Goal: Information Seeking & Learning: Learn about a topic

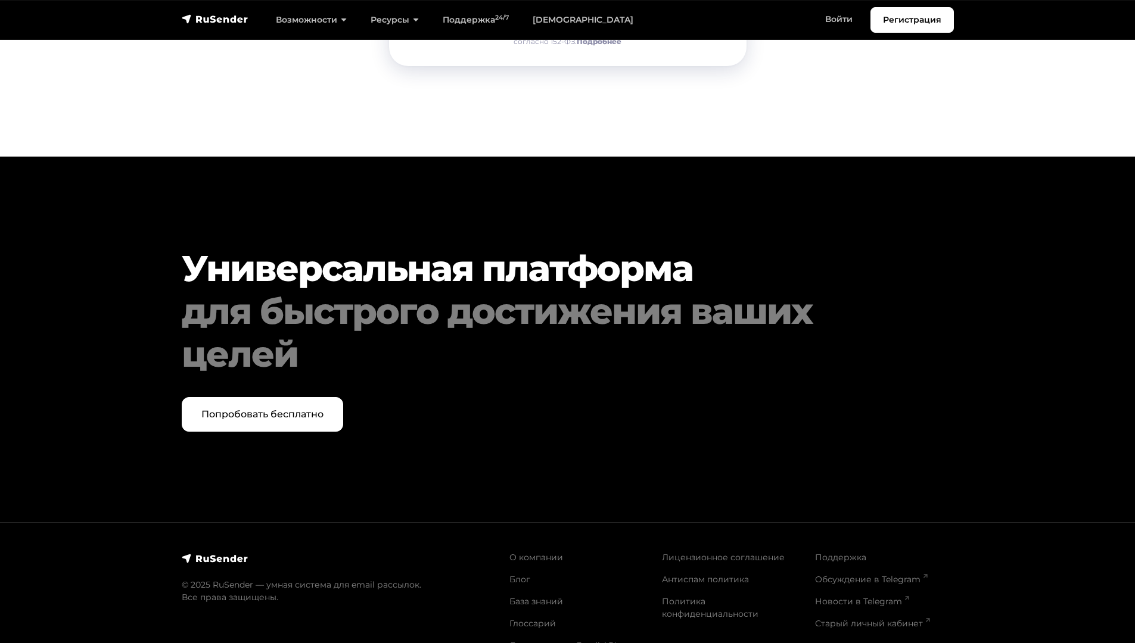
scroll to position [6048, 0]
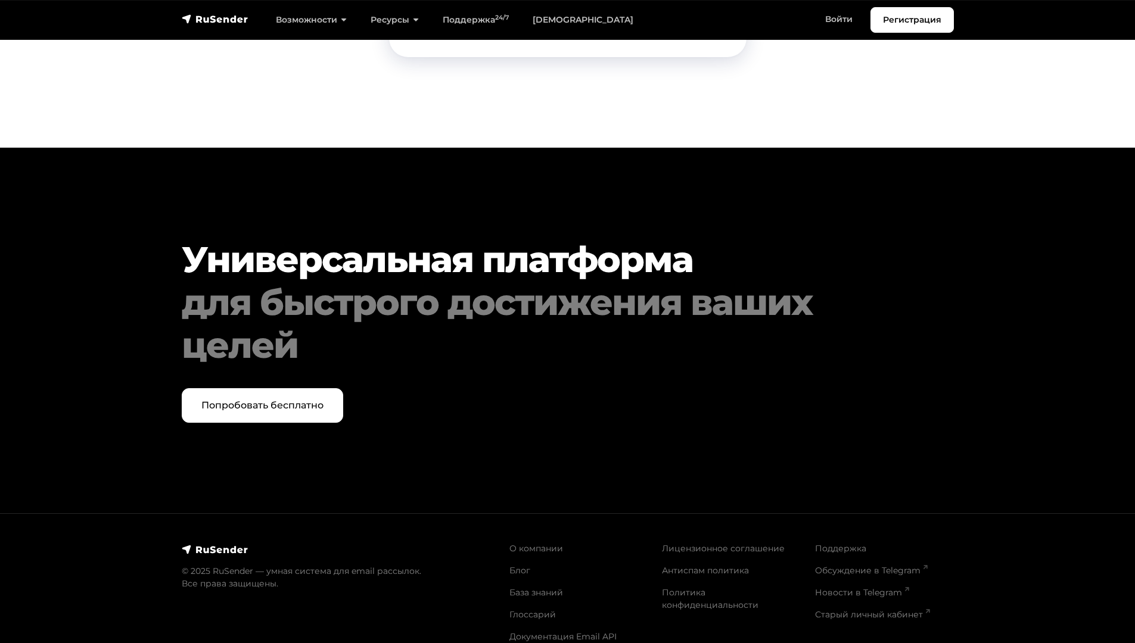
scroll to position [2391, 0]
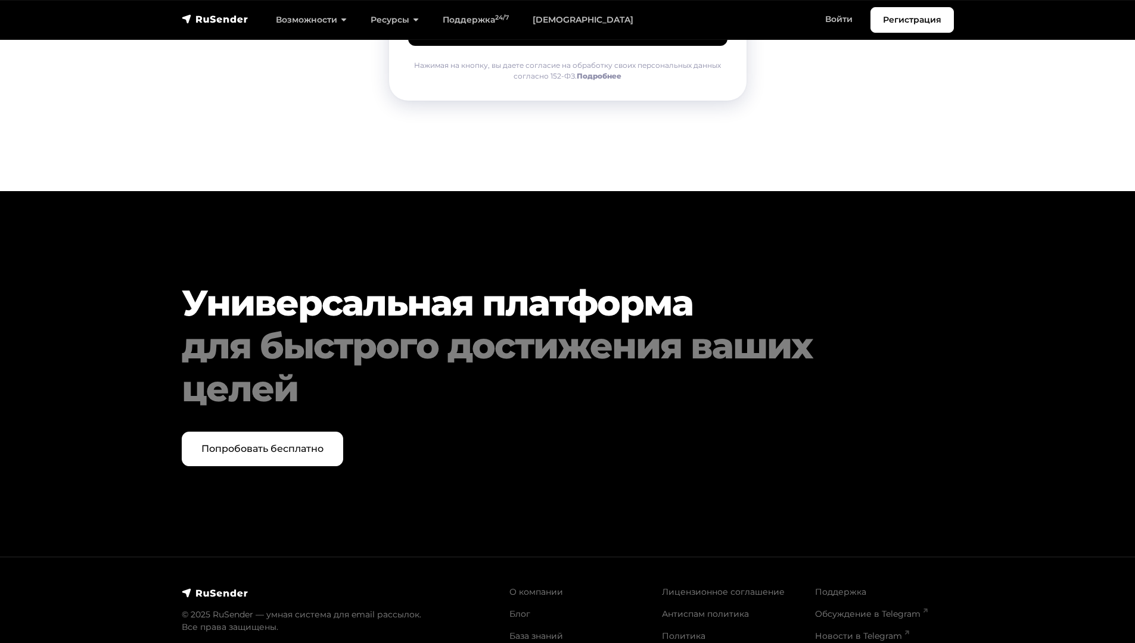
scroll to position [989, 0]
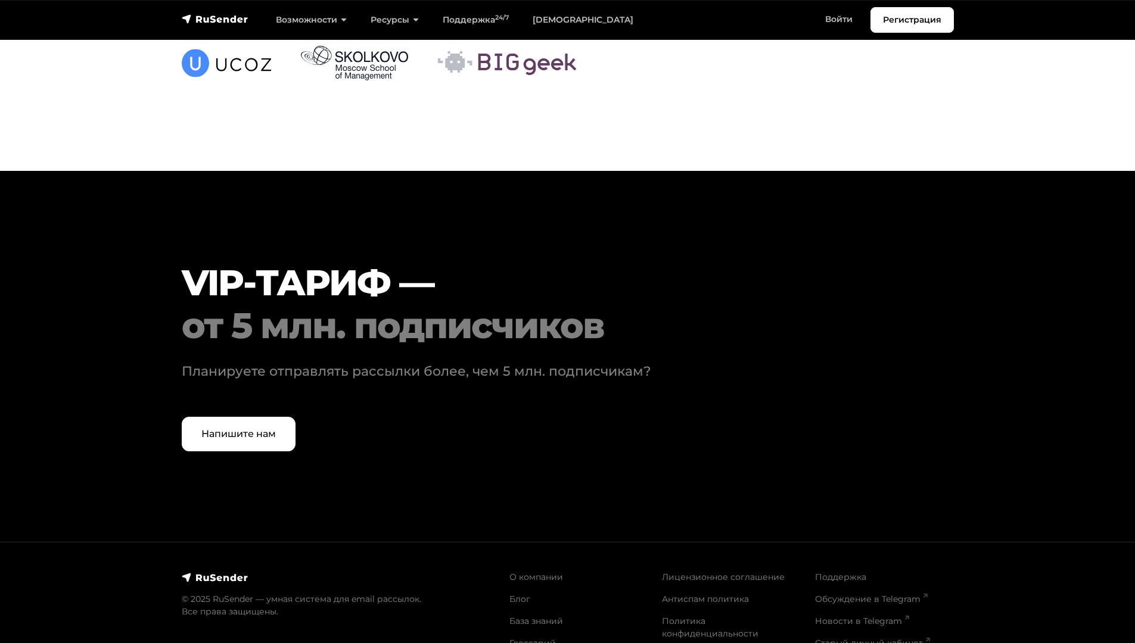
scroll to position [3559, 0]
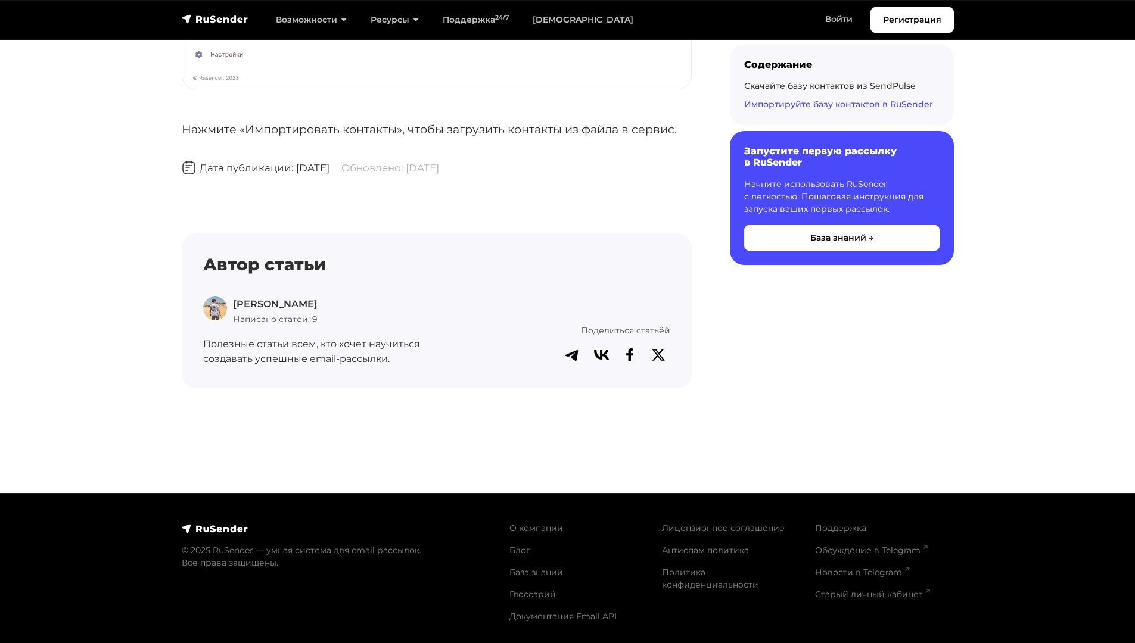
scroll to position [3801, 0]
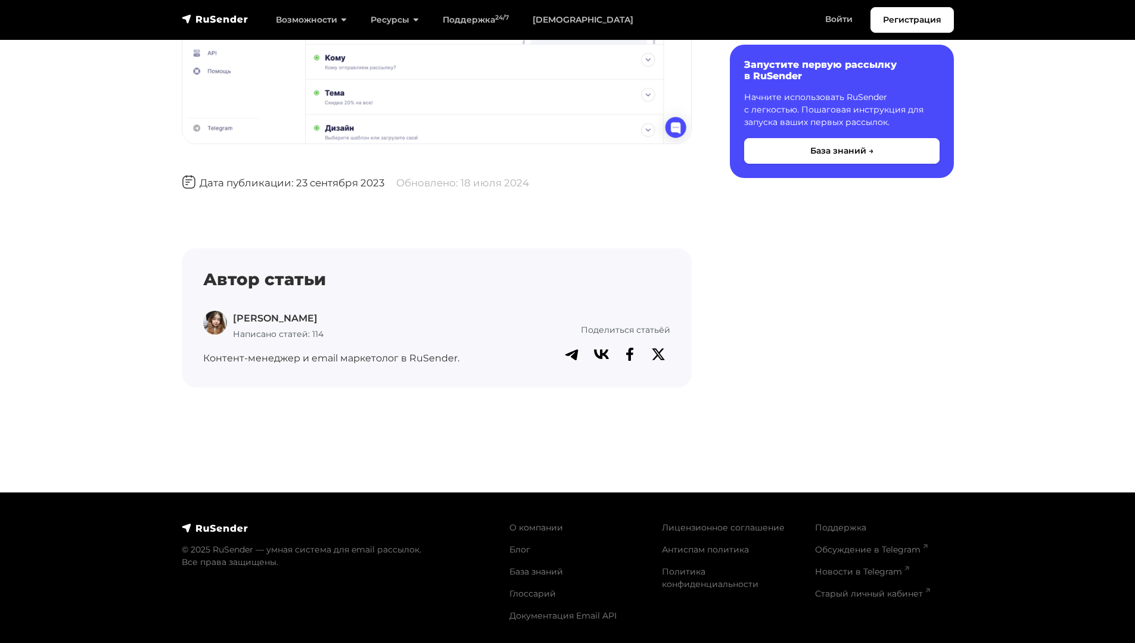
scroll to position [1699, 0]
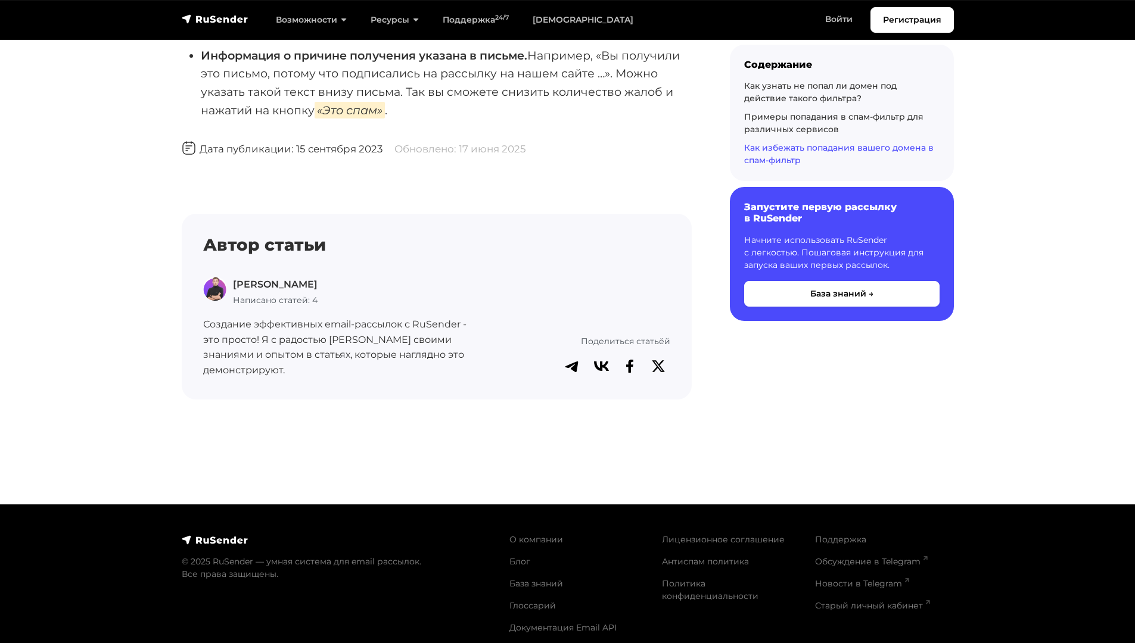
scroll to position [2430, 0]
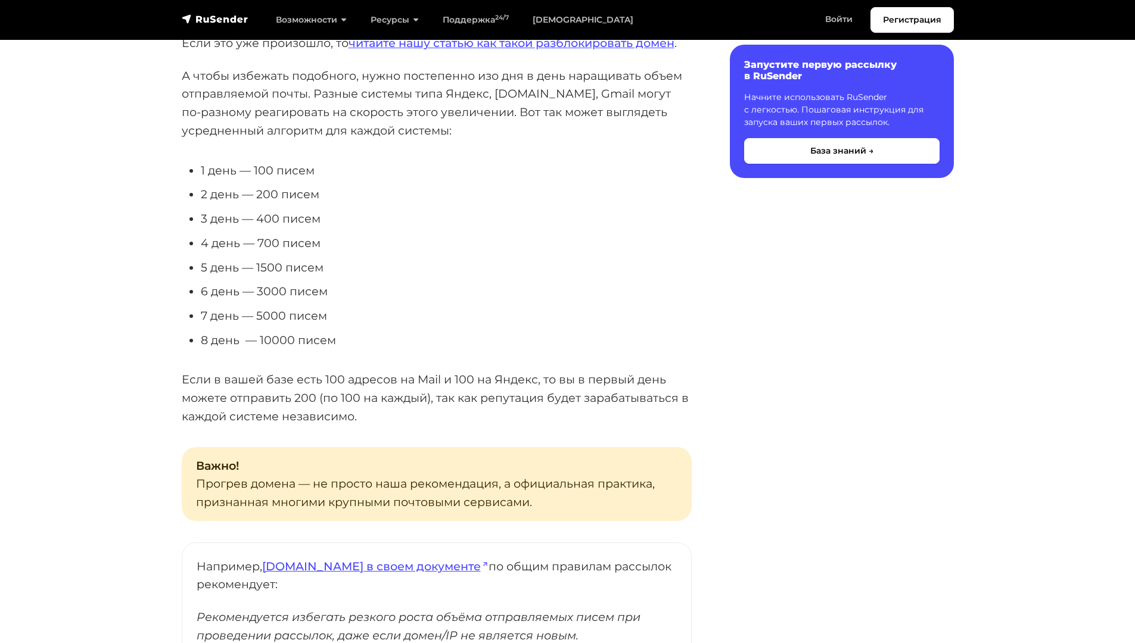
scroll to position [110, 0]
